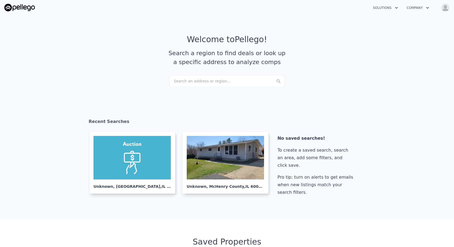
click at [445, 4] on img "button" at bounding box center [445, 7] width 9 height 9
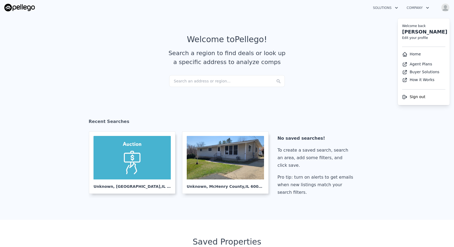
click at [309, 62] on article "Welcome to Pellego ! Search a region to find deals or look up a specific addres…" at bounding box center [227, 55] width 346 height 41
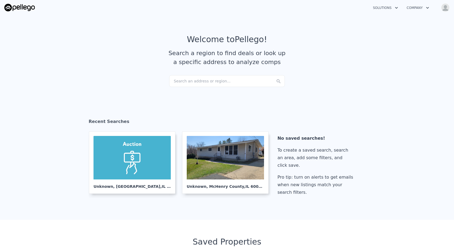
click at [228, 80] on div "Search an address or region..." at bounding box center [227, 81] width 116 height 12
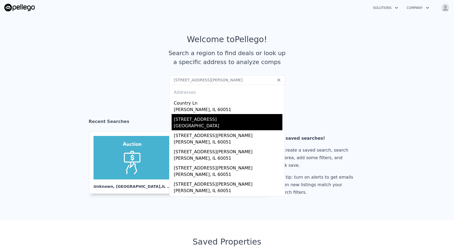
type input "[STREET_ADDRESS][PERSON_NAME]"
click at [202, 123] on div "[GEOGRAPHIC_DATA]" at bounding box center [228, 127] width 109 height 8
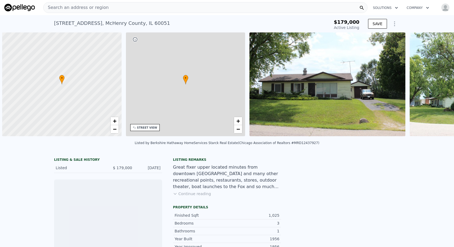
scroll to position [0, 2]
